Goal: Information Seeking & Learning: Learn about a topic

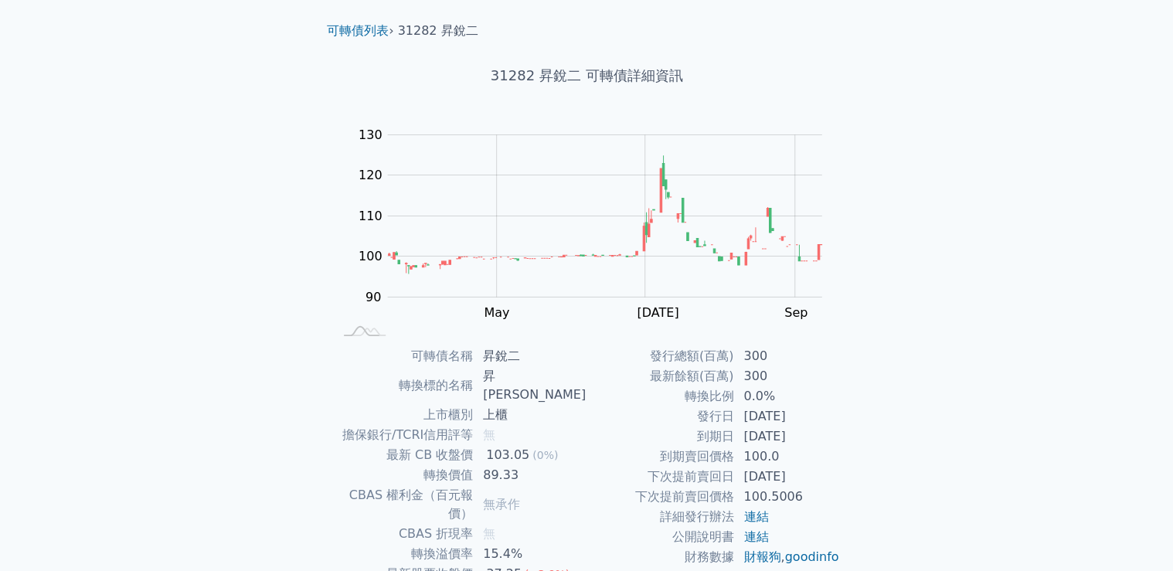
scroll to position [62, 0]
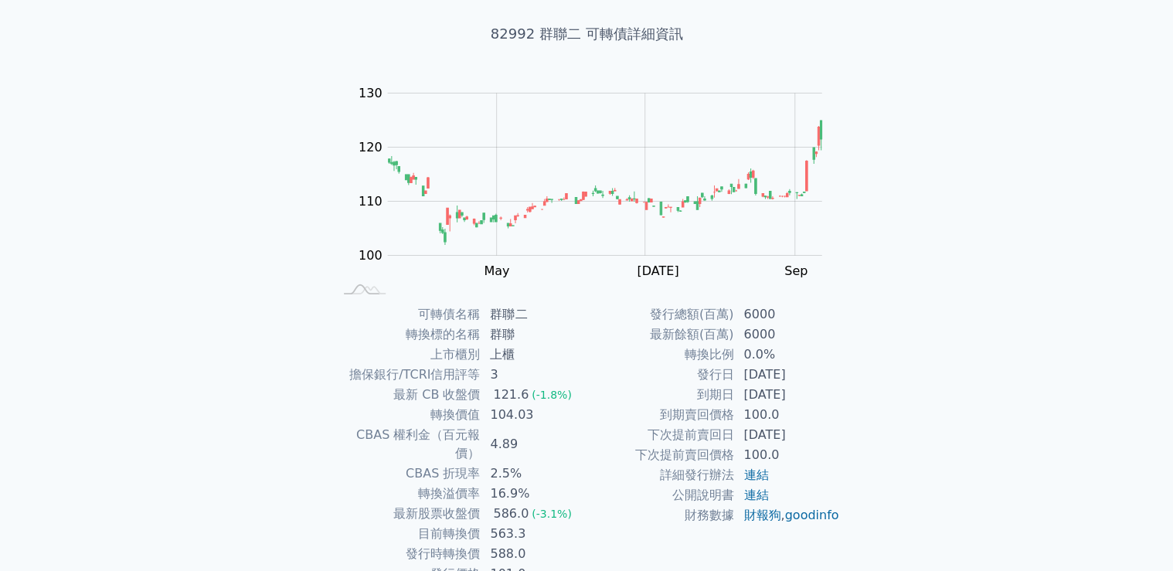
scroll to position [145, 0]
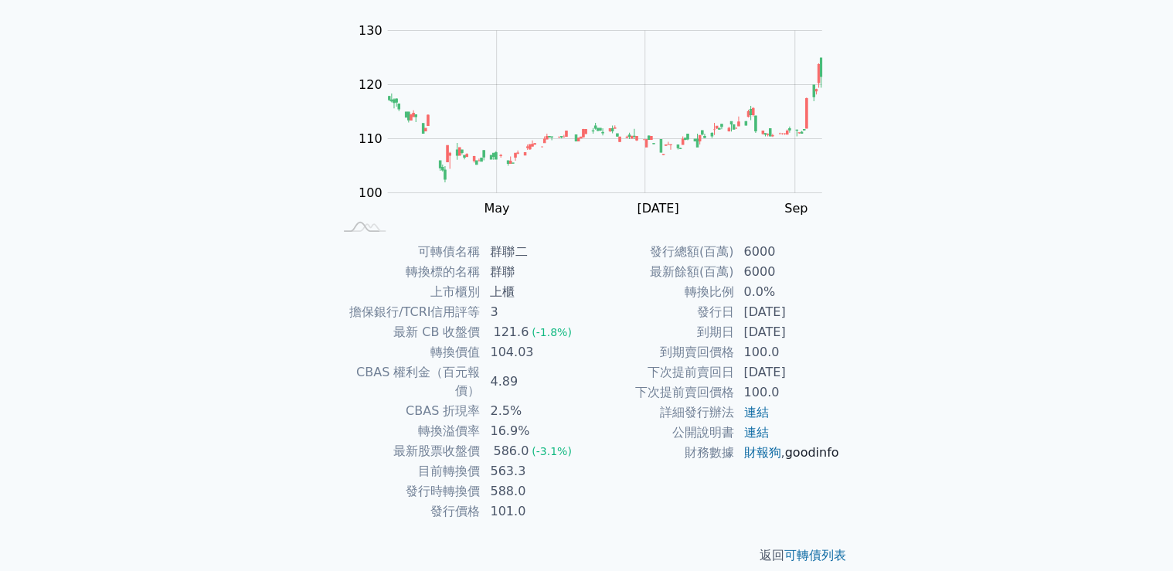
click at [784, 460] on link "goodinfo" at bounding box center [811, 452] width 54 height 15
